Goal: Task Accomplishment & Management: Check status

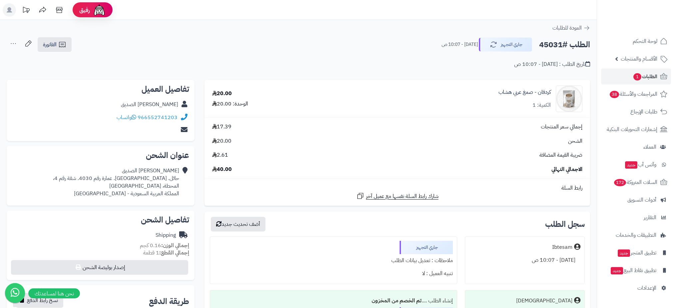
scroll to position [1, 0]
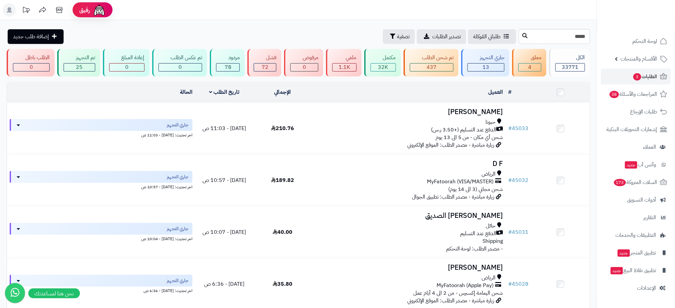
type input "*****"
click at [522, 35] on icon at bounding box center [524, 35] width 5 height 5
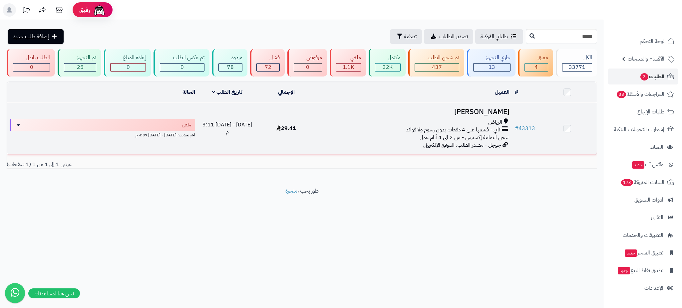
click at [494, 111] on h3 "[PERSON_NAME]" at bounding box center [413, 112] width 191 height 8
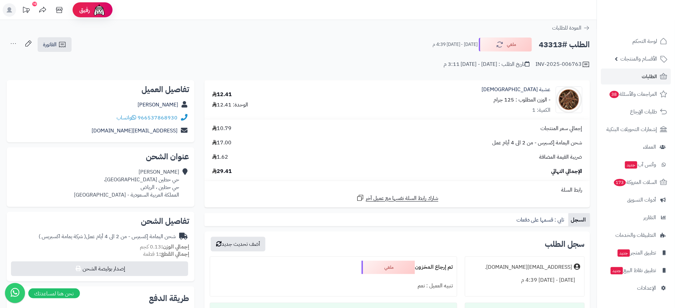
drag, startPoint x: 562, startPoint y: 46, endPoint x: 538, endPoint y: 45, distance: 24.6
click at [538, 45] on div "الطلب #43313 ملغي الأحد - ٢٠ يوليو ٢٠٢٥ - 4:39 م" at bounding box center [507, 45] width 163 height 14
copy h2 "43313"
click at [646, 69] on link "الطلبات" at bounding box center [636, 77] width 70 height 16
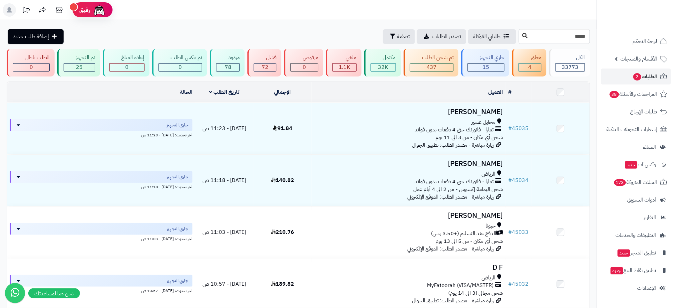
type input "*****"
click at [522, 37] on icon at bounding box center [524, 35] width 5 height 5
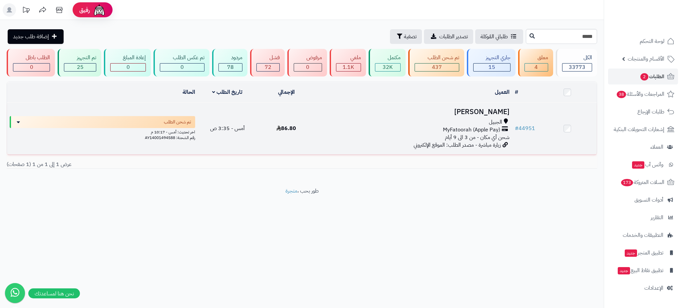
click at [468, 109] on h3 "[PERSON_NAME]" at bounding box center [413, 112] width 191 height 8
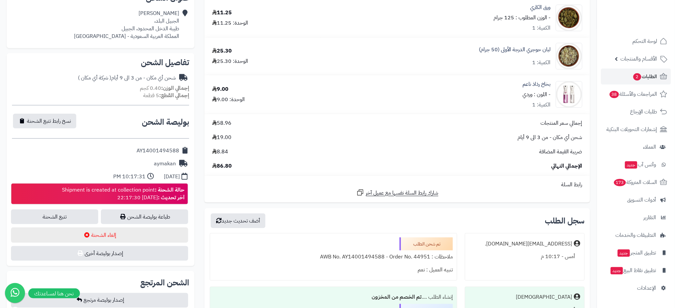
scroll to position [180, 0]
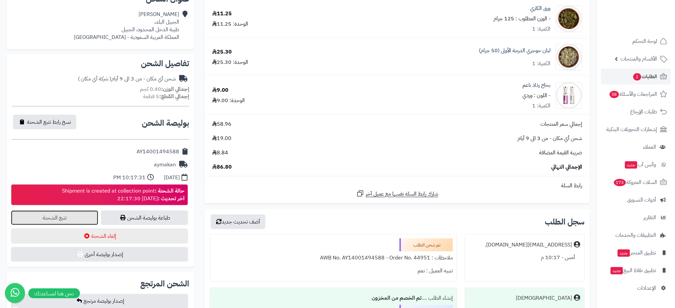
click at [66, 218] on link "تتبع الشحنة" at bounding box center [54, 218] width 87 height 15
drag, startPoint x: 143, startPoint y: 80, endPoint x: 66, endPoint y: 77, distance: 76.6
click at [66, 77] on div "شحن أي مكان - من 3 الى 9 أيام ( شركة أي مكان )" at bounding box center [100, 79] width 177 height 13
copy div "من 3 الى 9 أيام ( شركة أي مكان )"
